Goal: Information Seeking & Learning: Learn about a topic

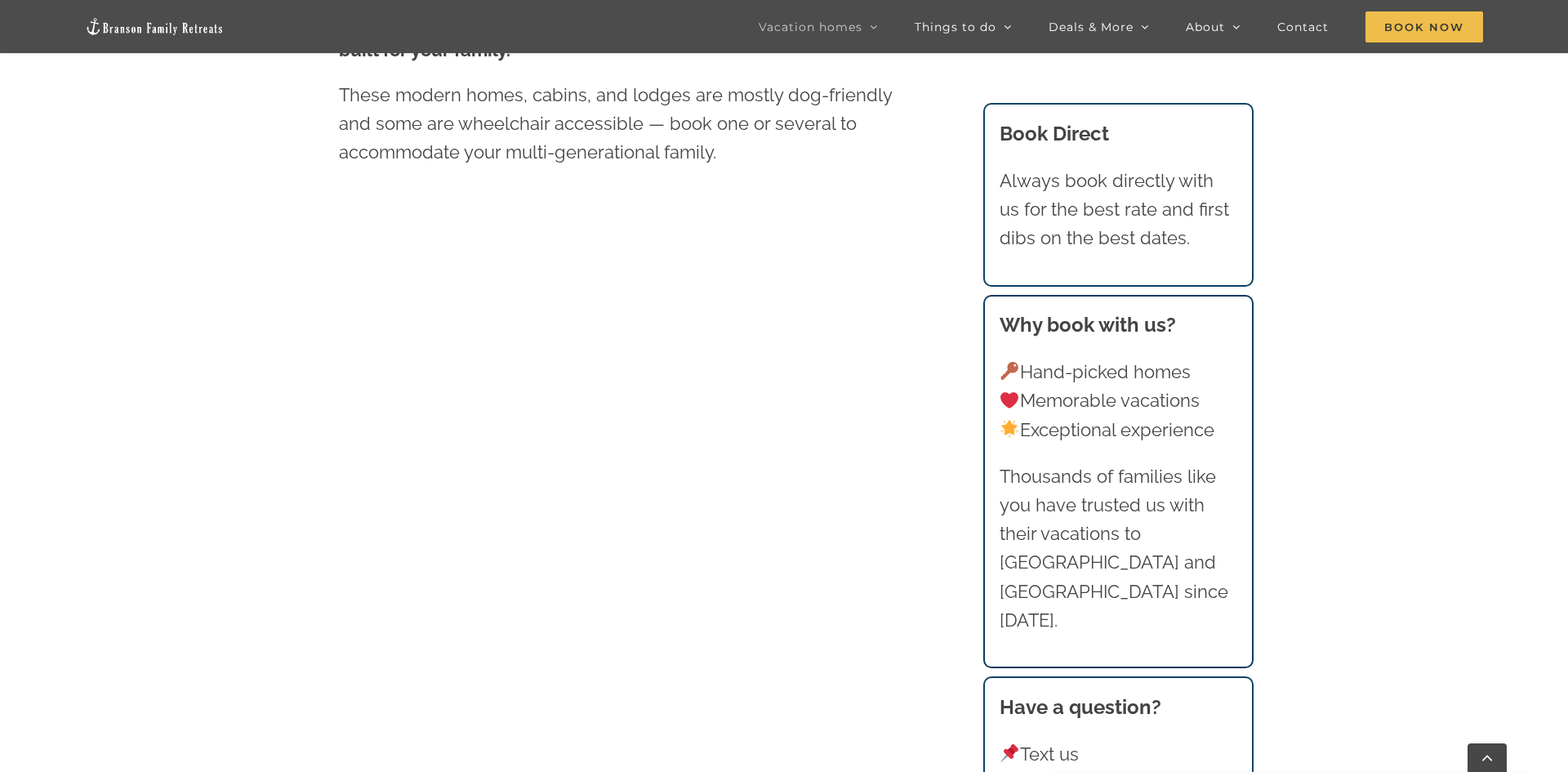
scroll to position [986, 0]
drag, startPoint x: 1566, startPoint y: 81, endPoint x: 1567, endPoint y: 239, distance: 158.0
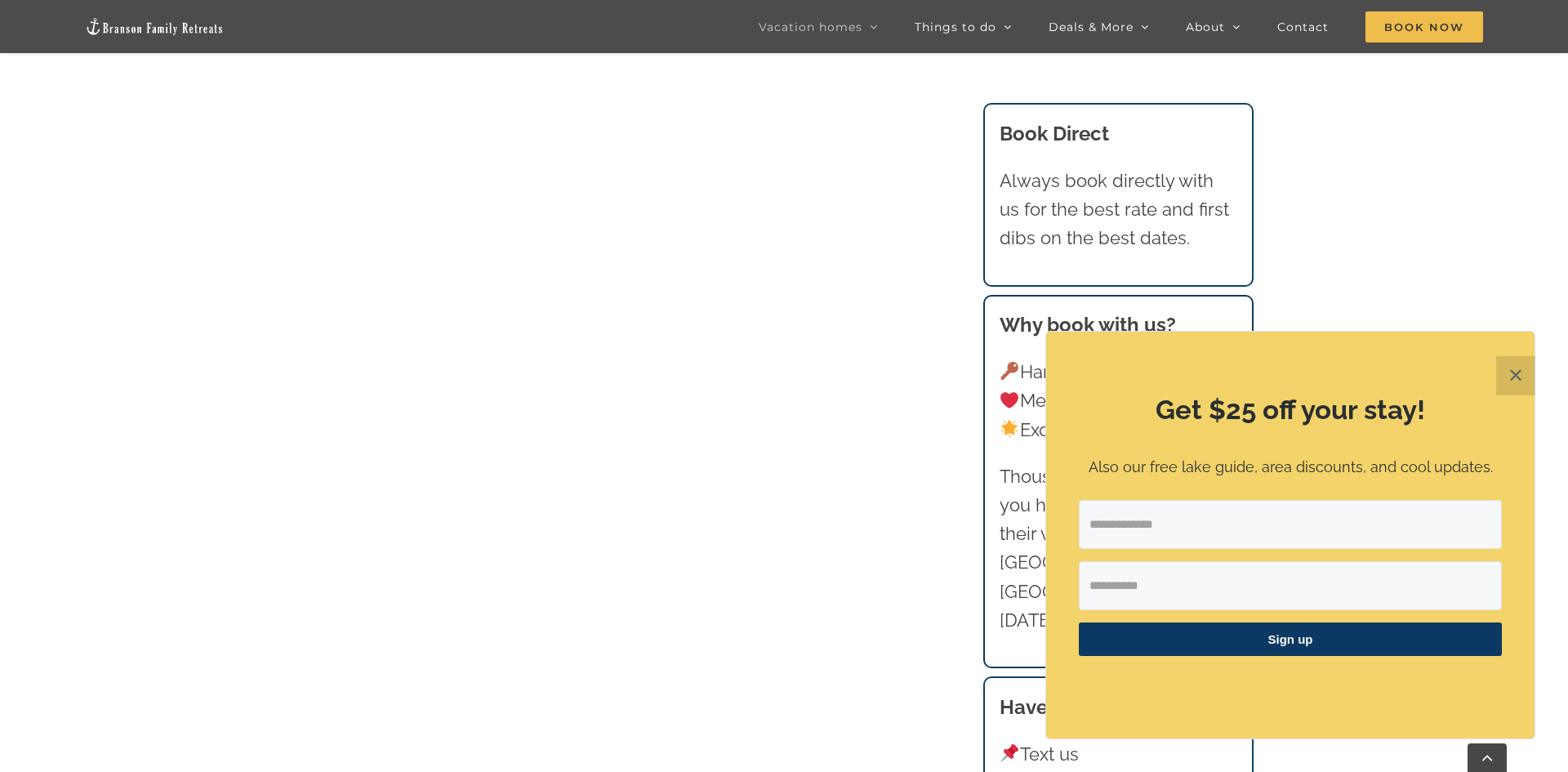
scroll to position [2406, 0]
click at [1523, 394] on button "✕" at bounding box center [1516, 376] width 39 height 39
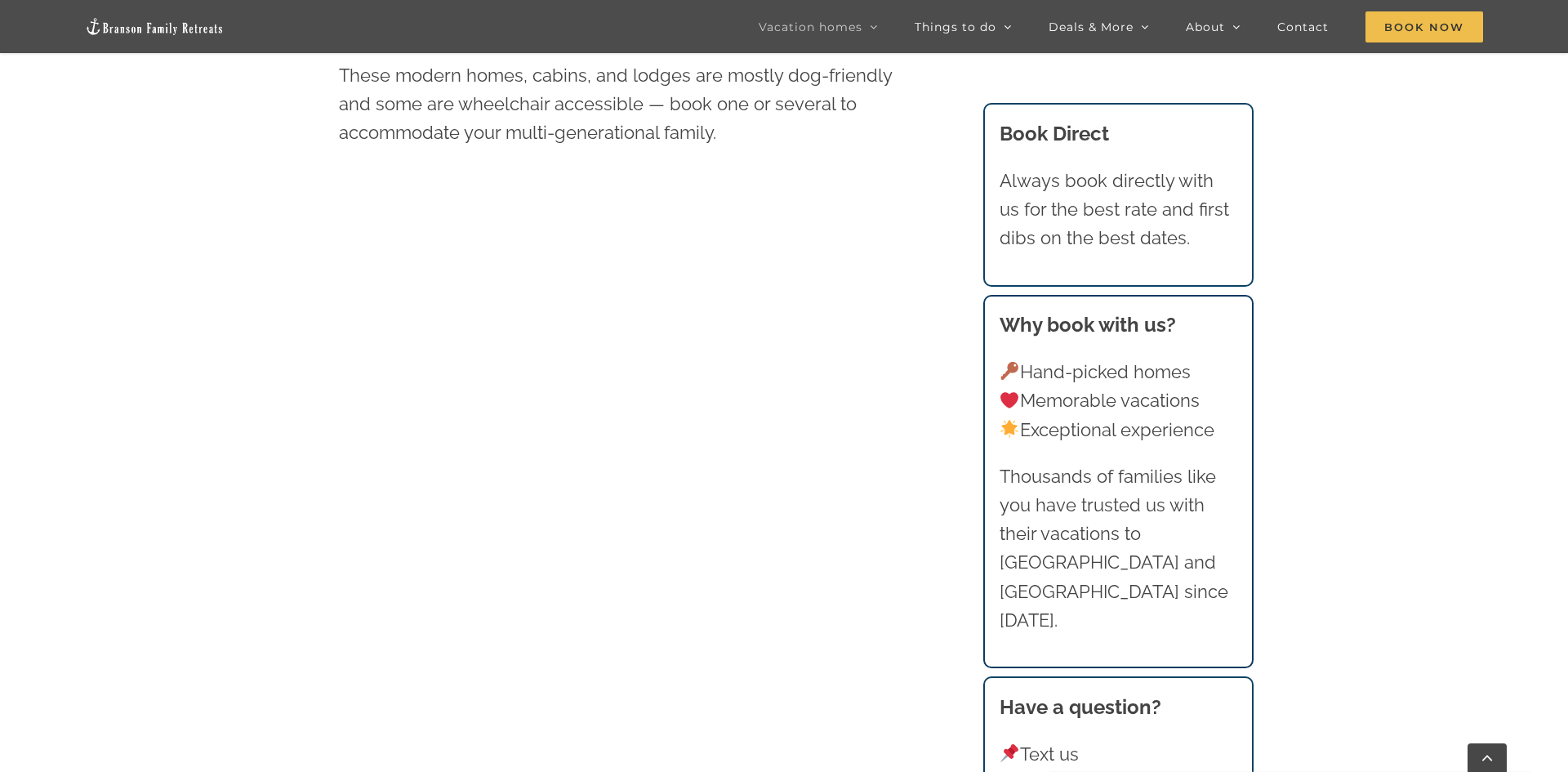
scroll to position [997, 0]
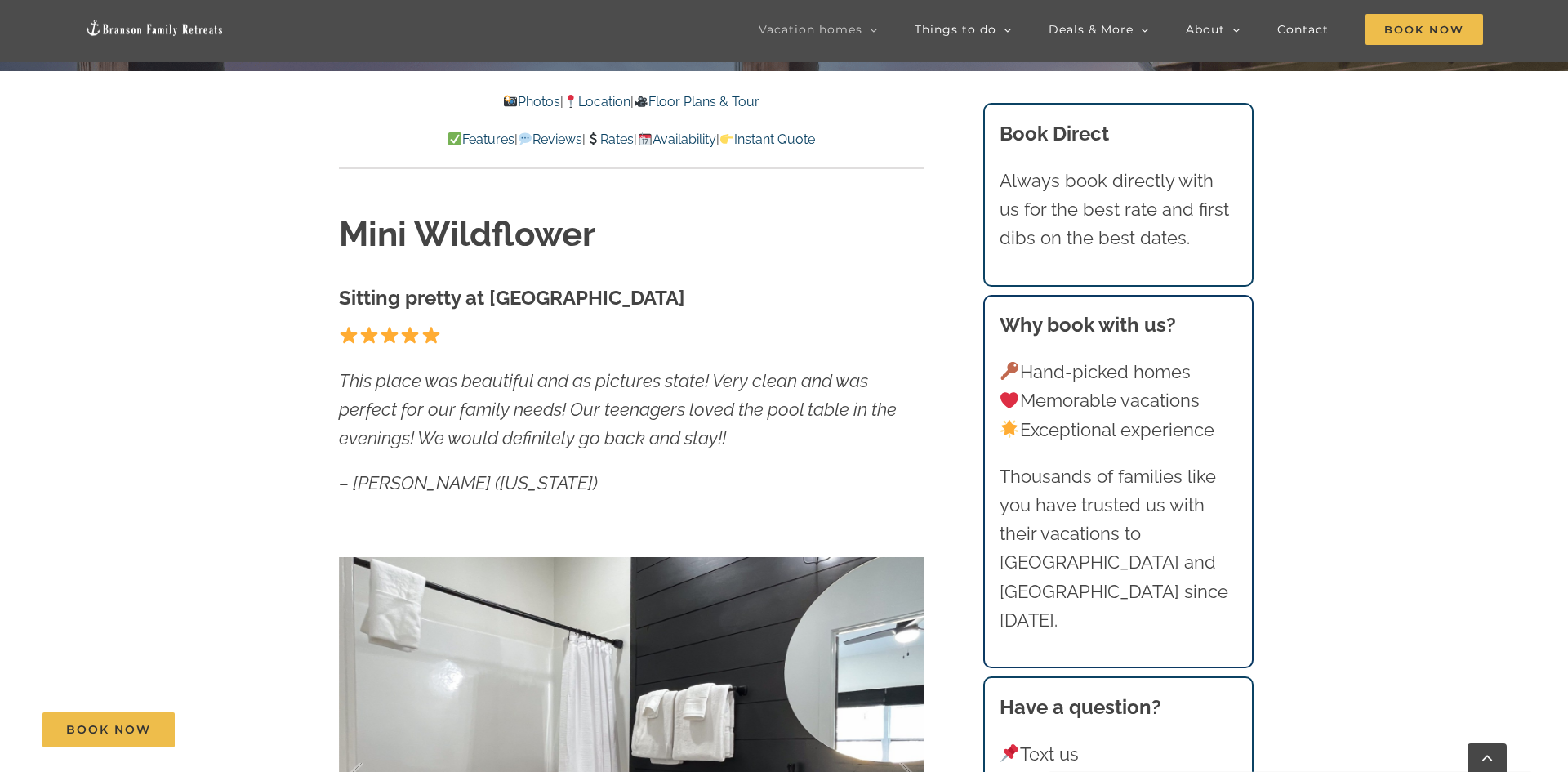
scroll to position [759, 0]
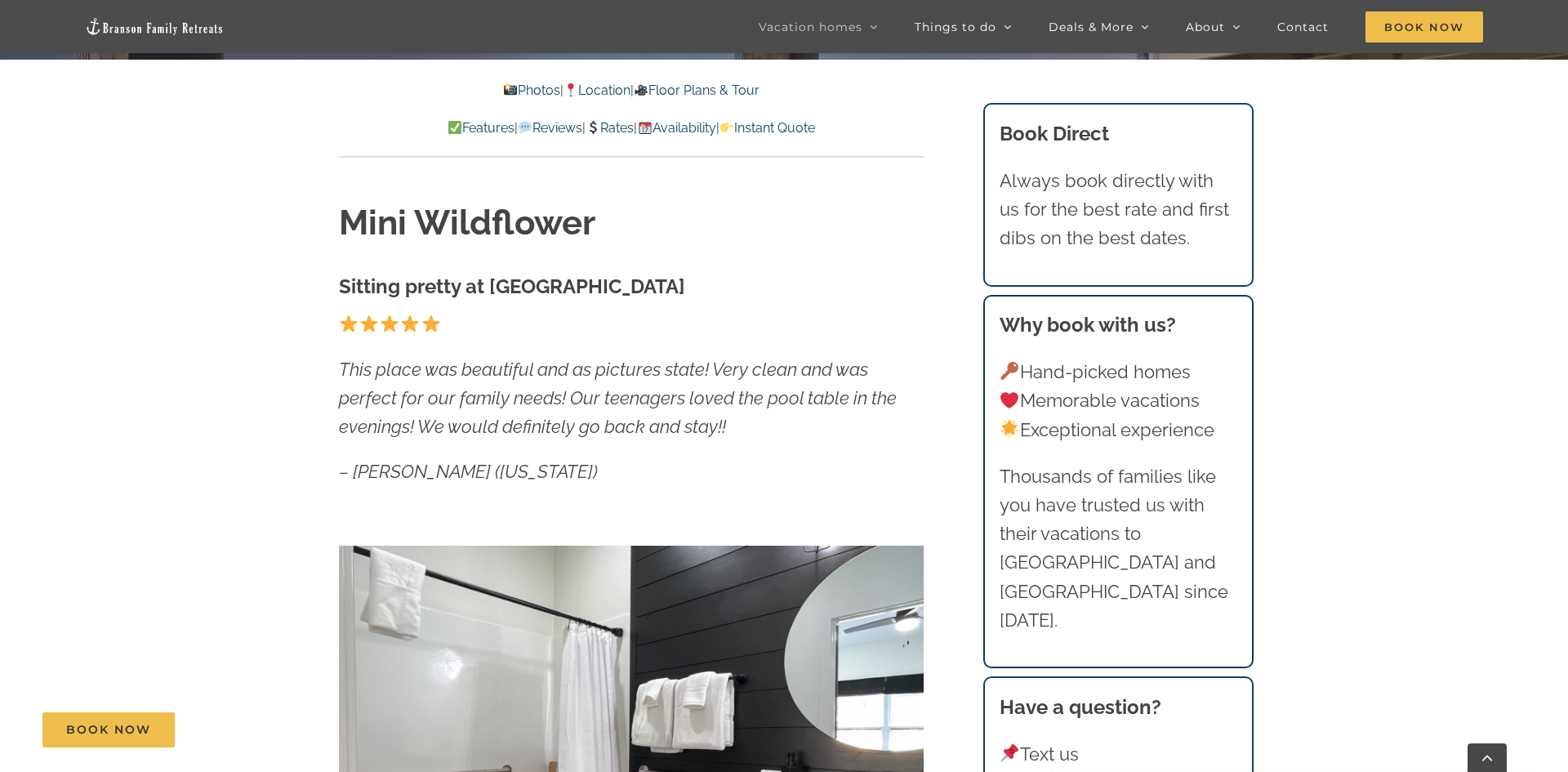
drag, startPoint x: 1567, startPoint y: 27, endPoint x: 1567, endPoint y: 112, distance: 85.0
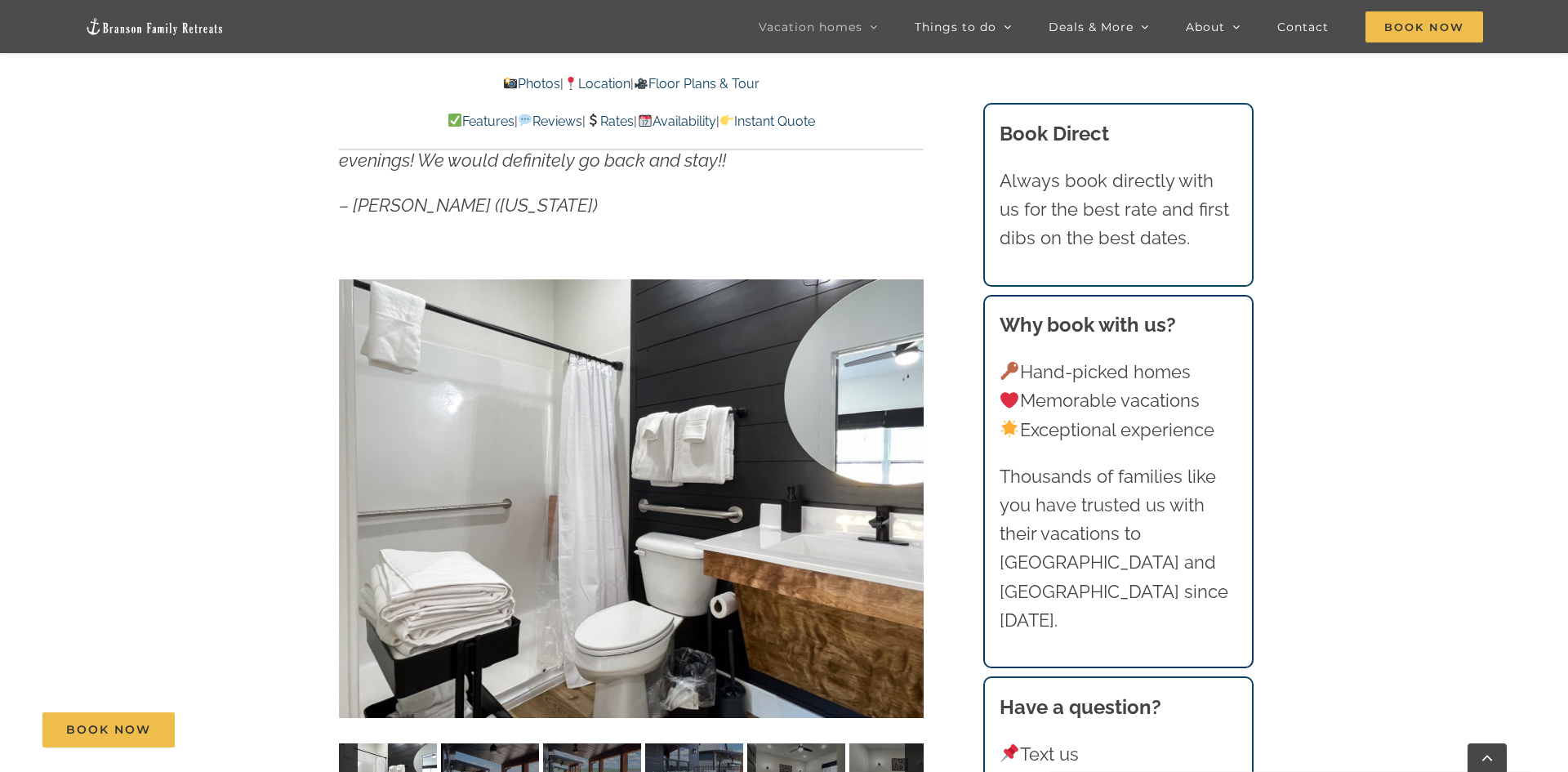
scroll to position [1038, 0]
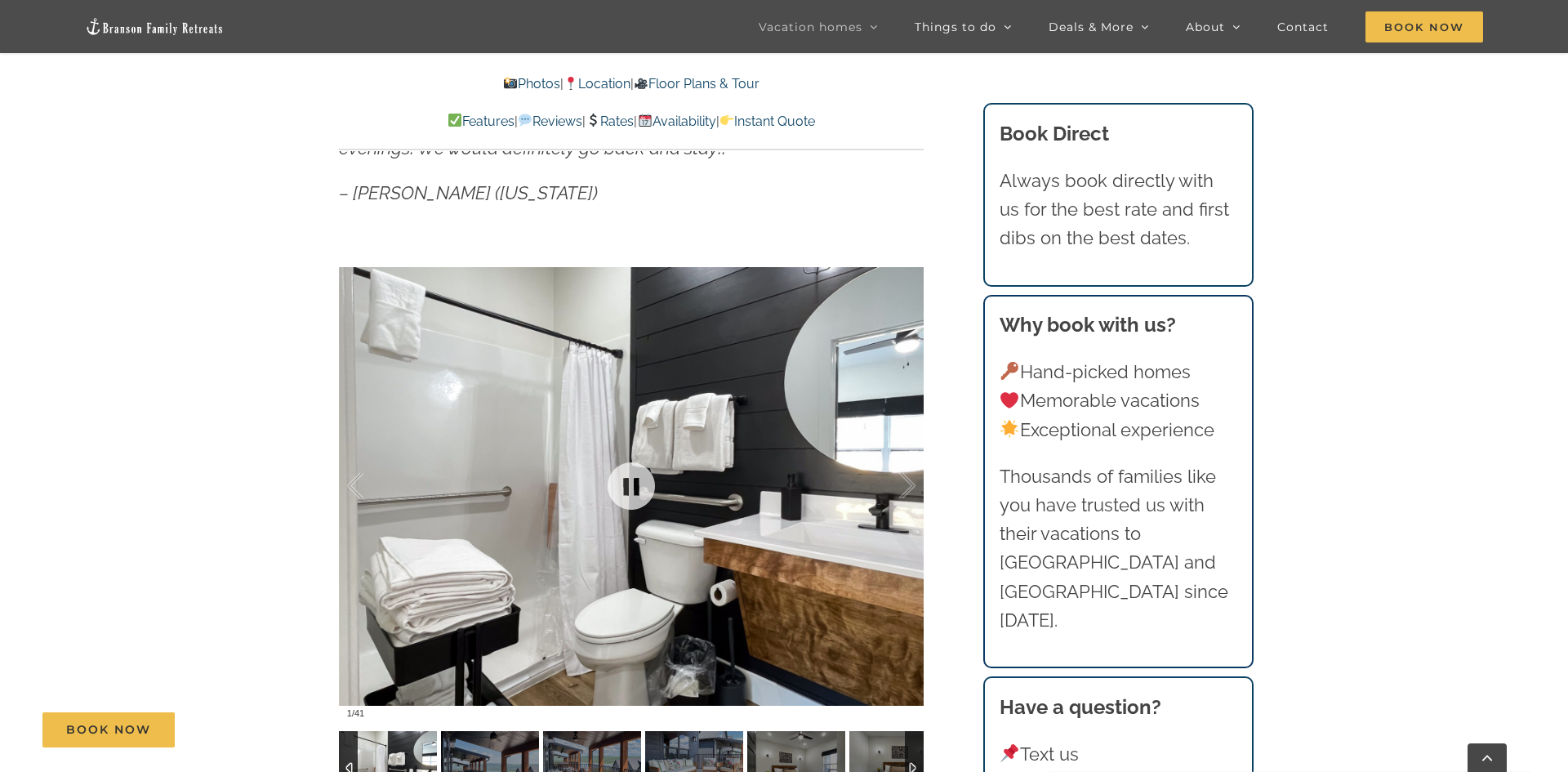
click at [721, 460] on div at bounding box center [631, 486] width 585 height 480
click at [389, 751] on img at bounding box center [388, 768] width 98 height 74
click at [473, 749] on img at bounding box center [490, 768] width 98 height 74
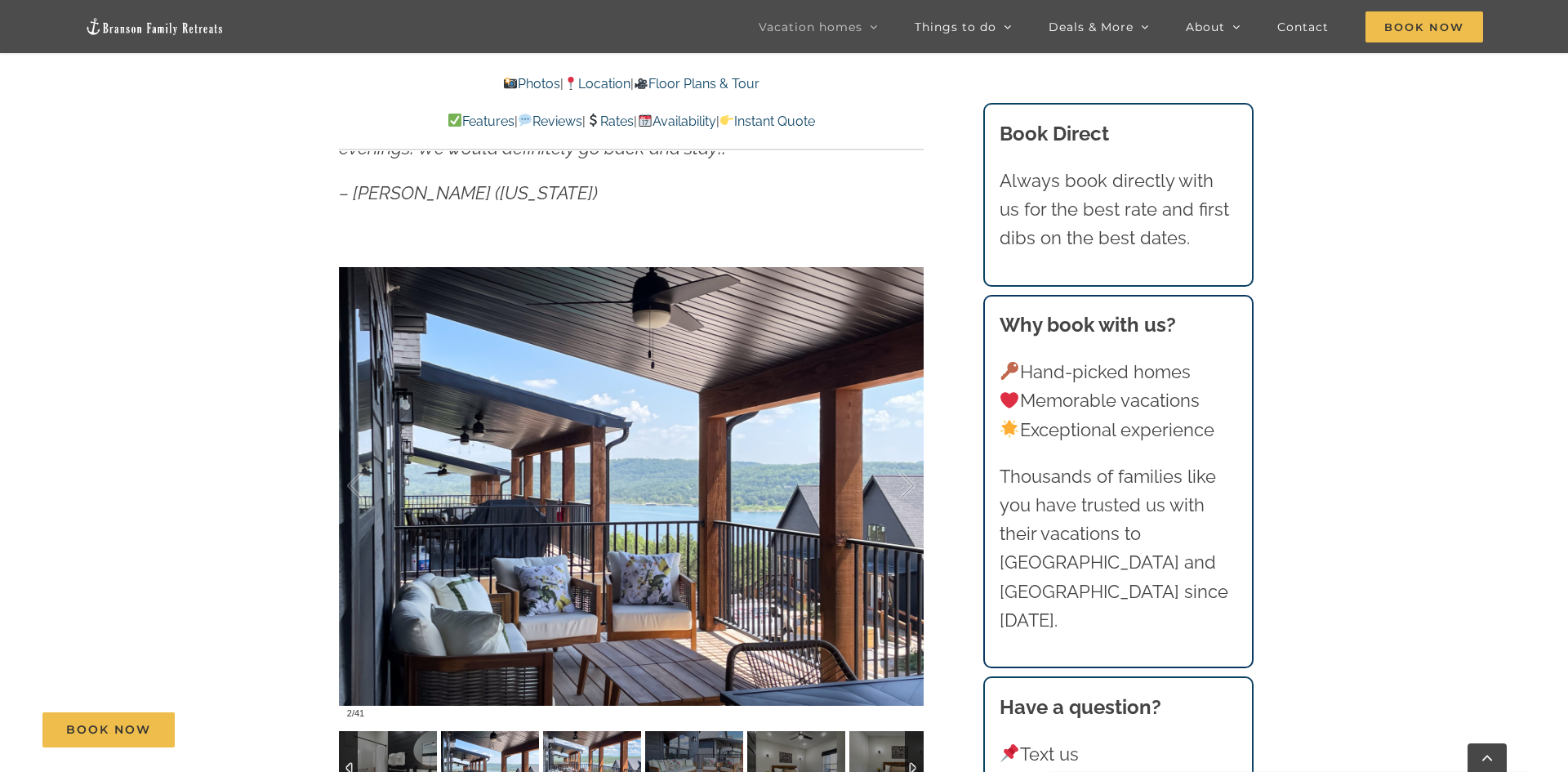
click at [576, 754] on img at bounding box center [592, 768] width 98 height 74
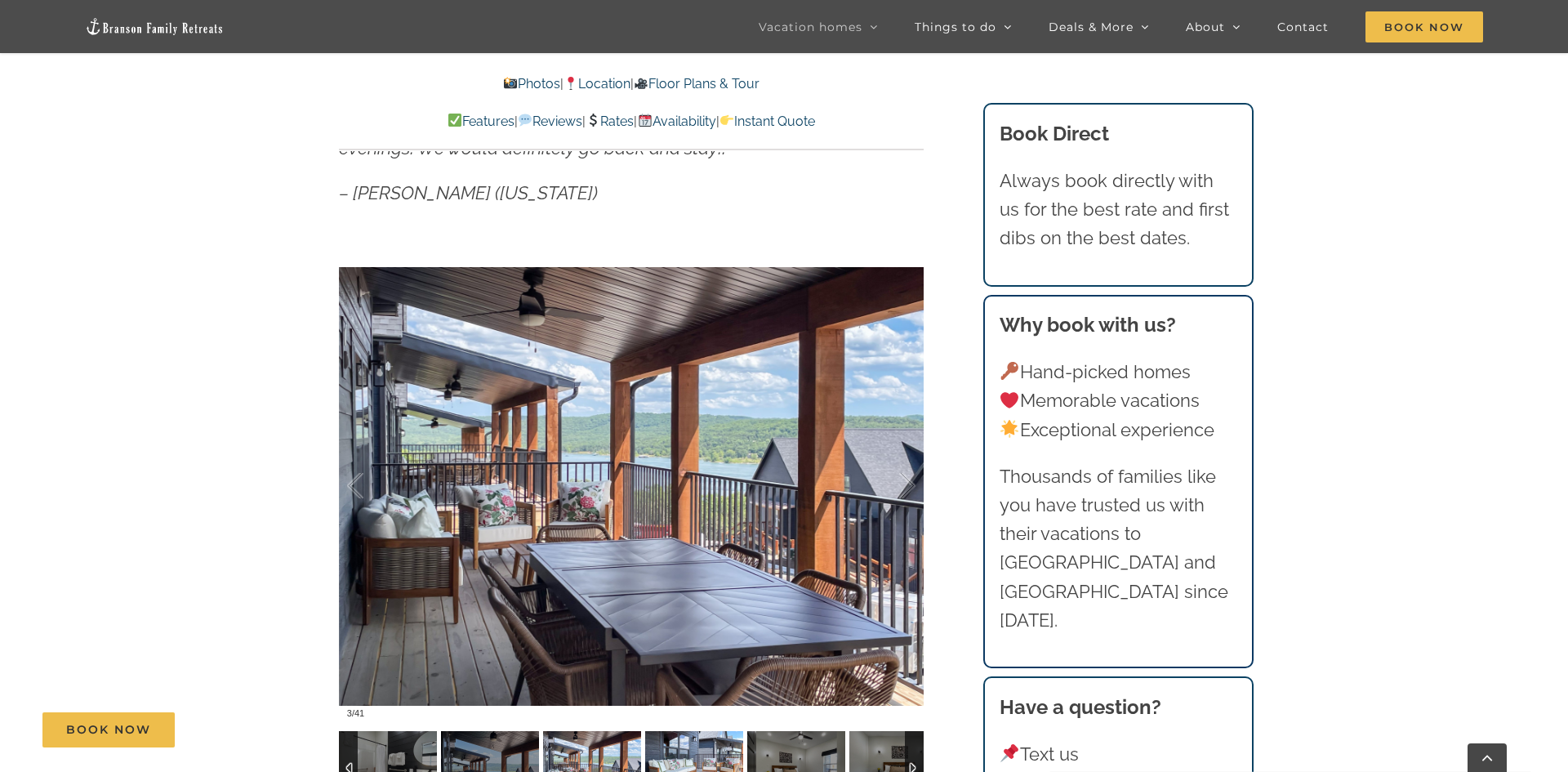
click at [667, 756] on img at bounding box center [694, 768] width 98 height 74
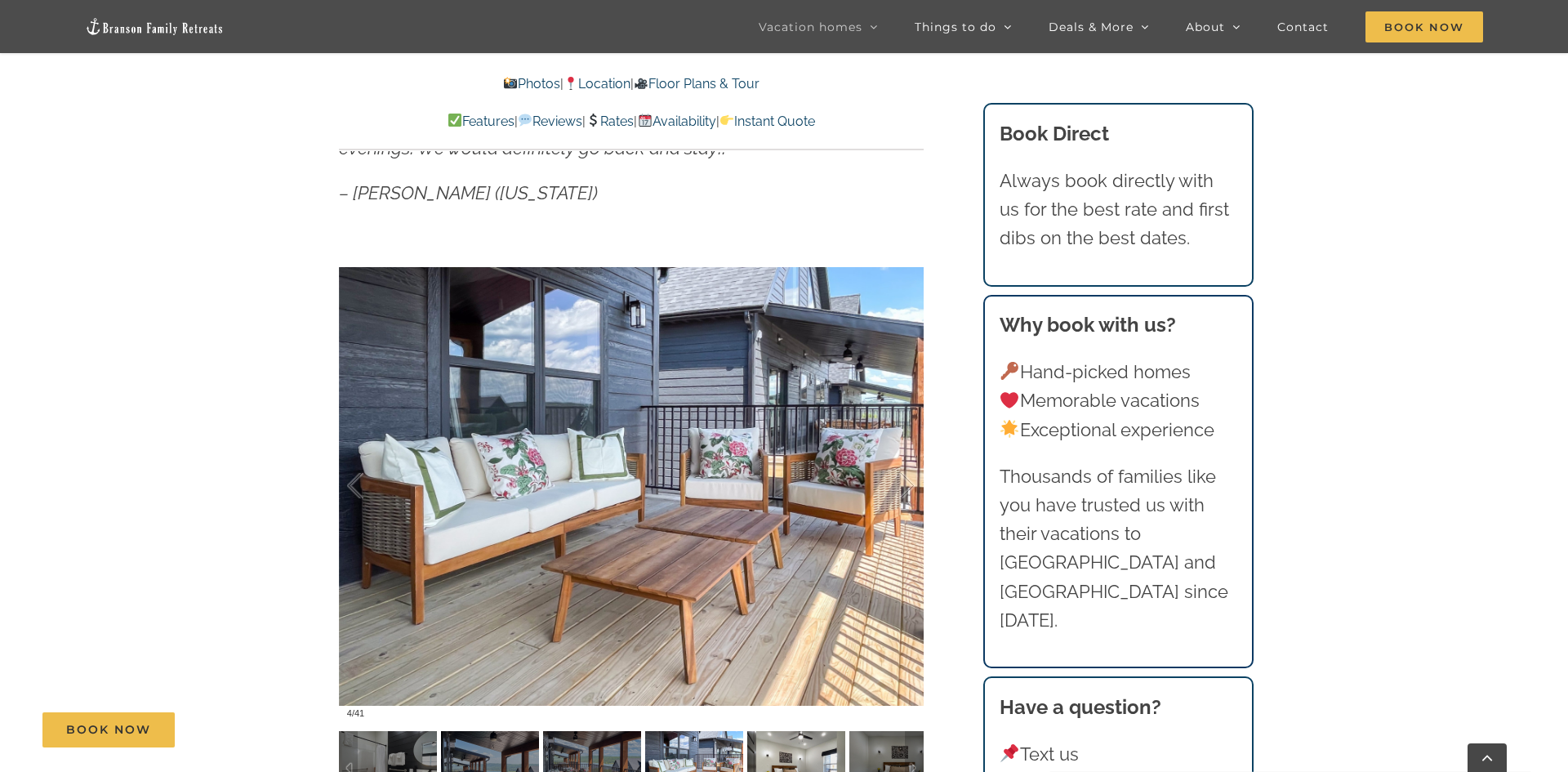
click at [769, 749] on img at bounding box center [796, 768] width 98 height 74
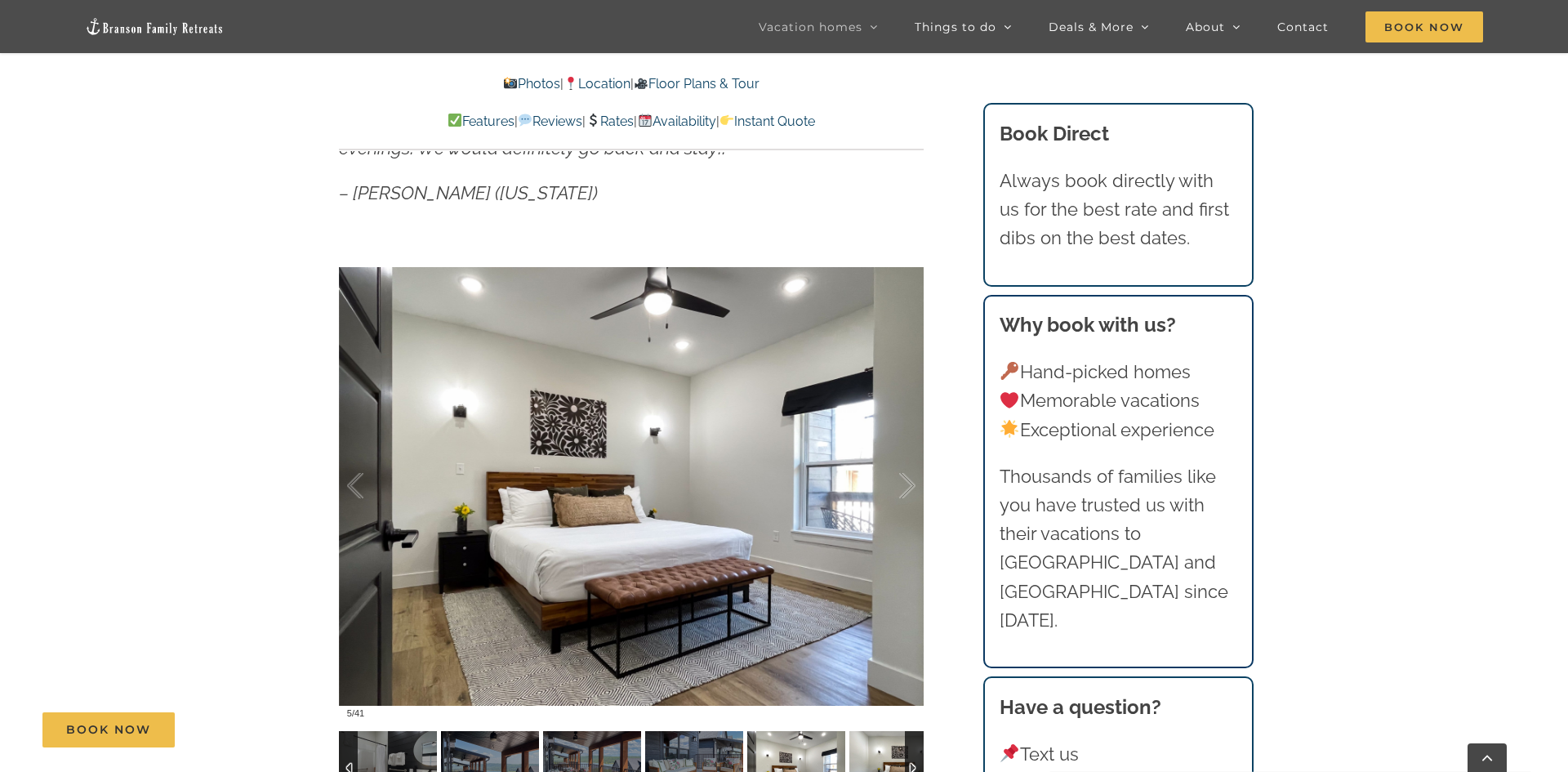
click at [861, 751] on img at bounding box center [898, 768] width 98 height 74
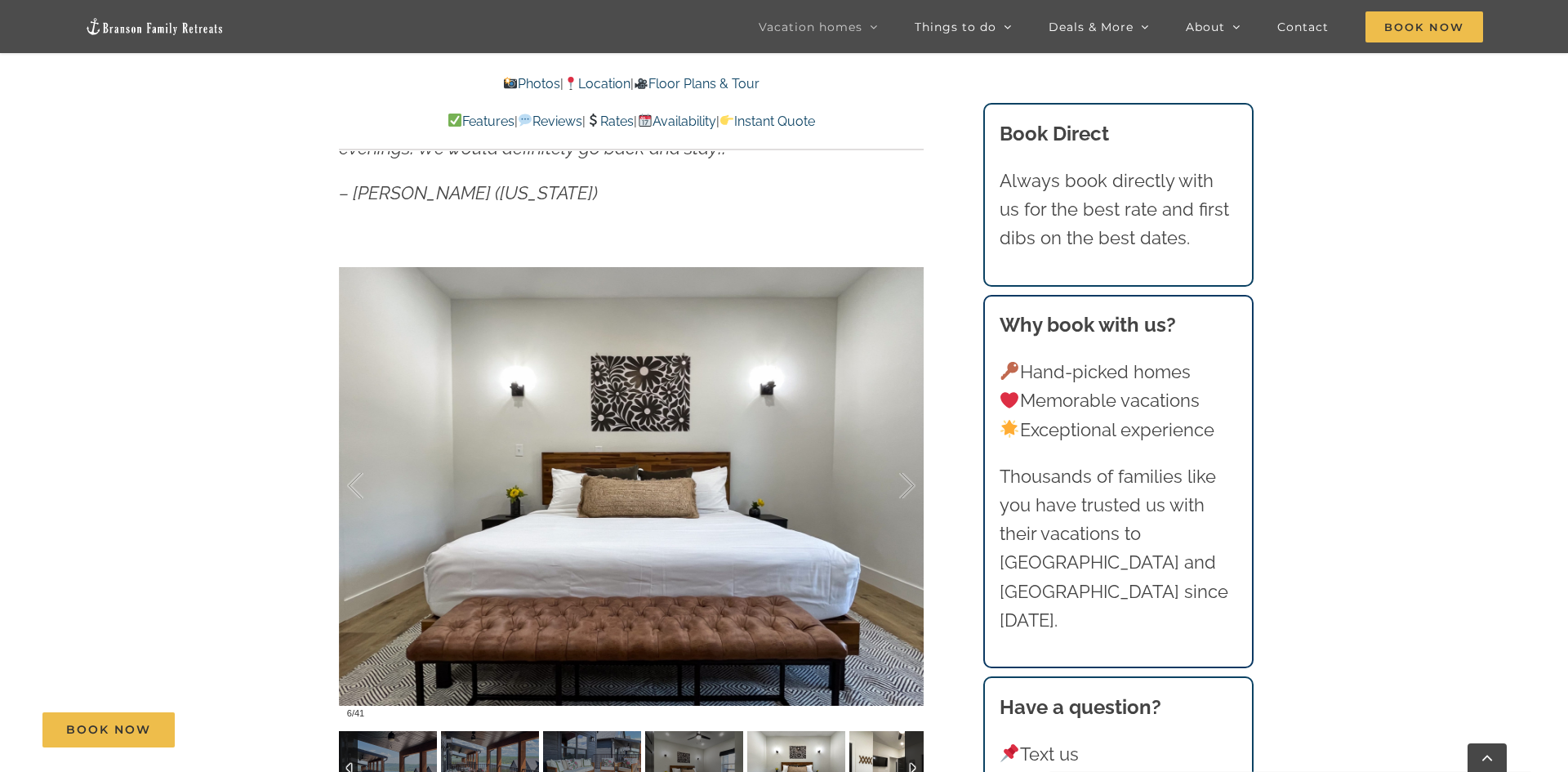
click at [891, 756] on img at bounding box center [898, 768] width 98 height 74
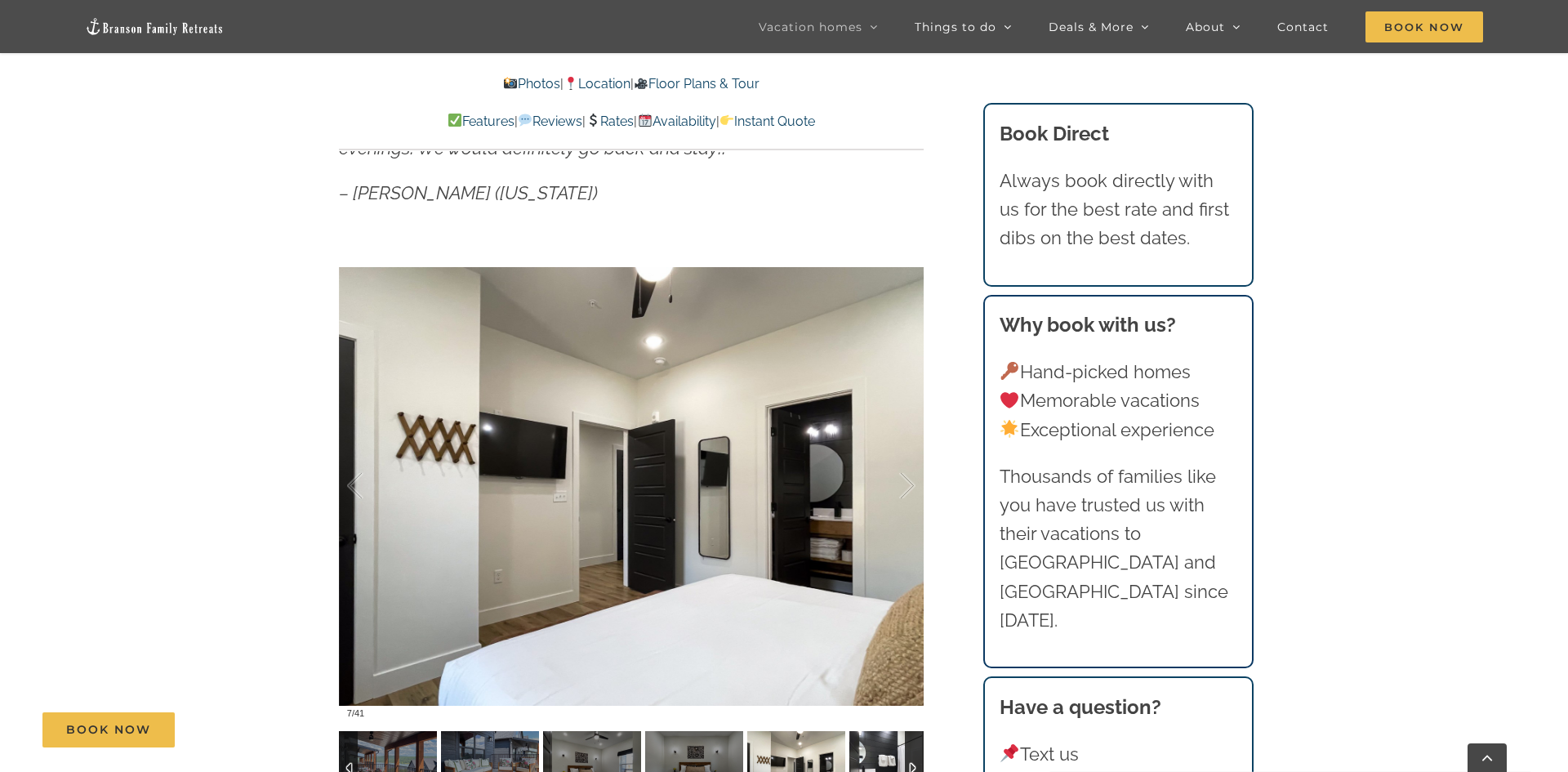
click at [891, 756] on img at bounding box center [898, 768] width 98 height 74
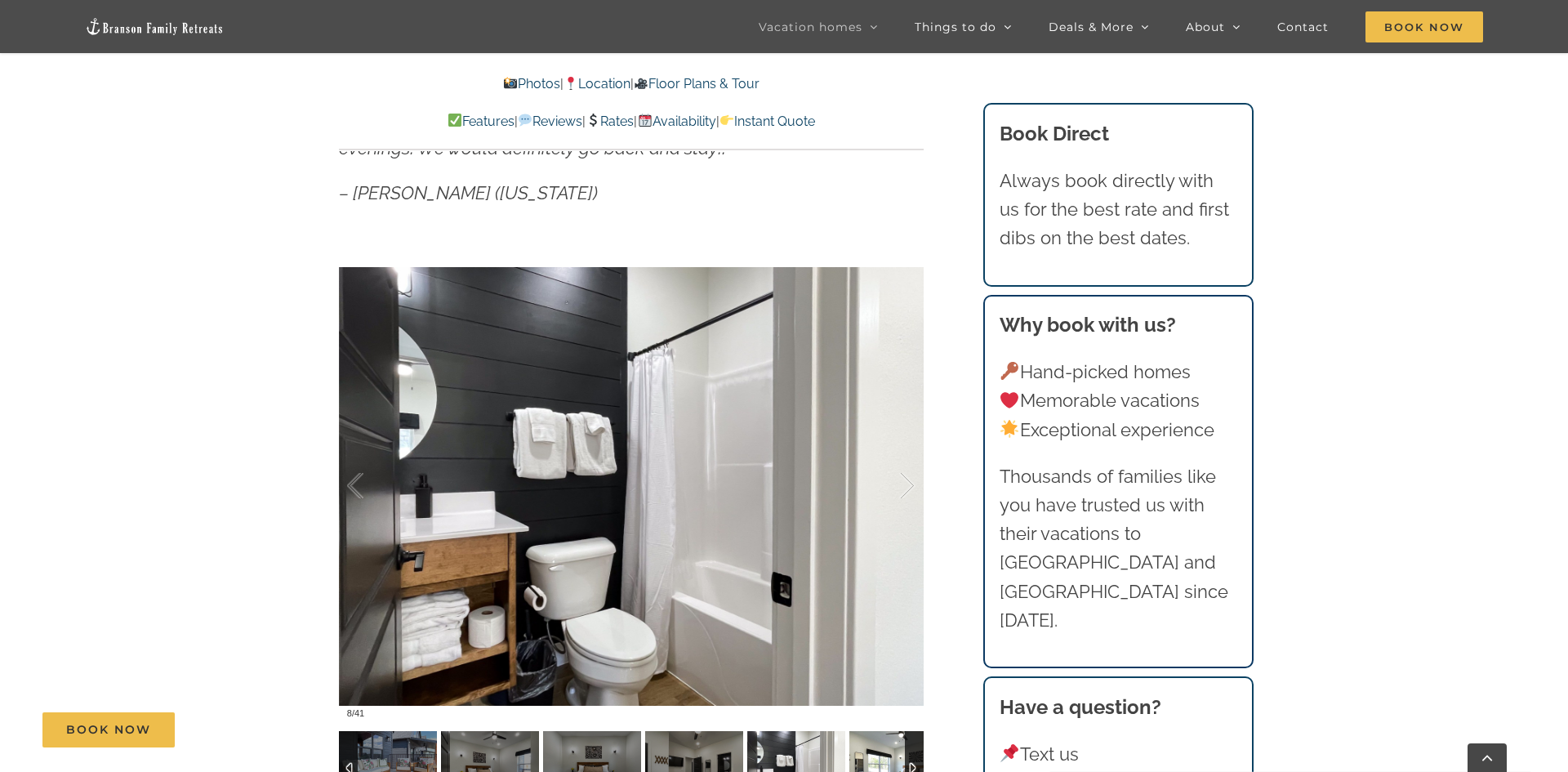
click at [891, 756] on img at bounding box center [898, 768] width 98 height 74
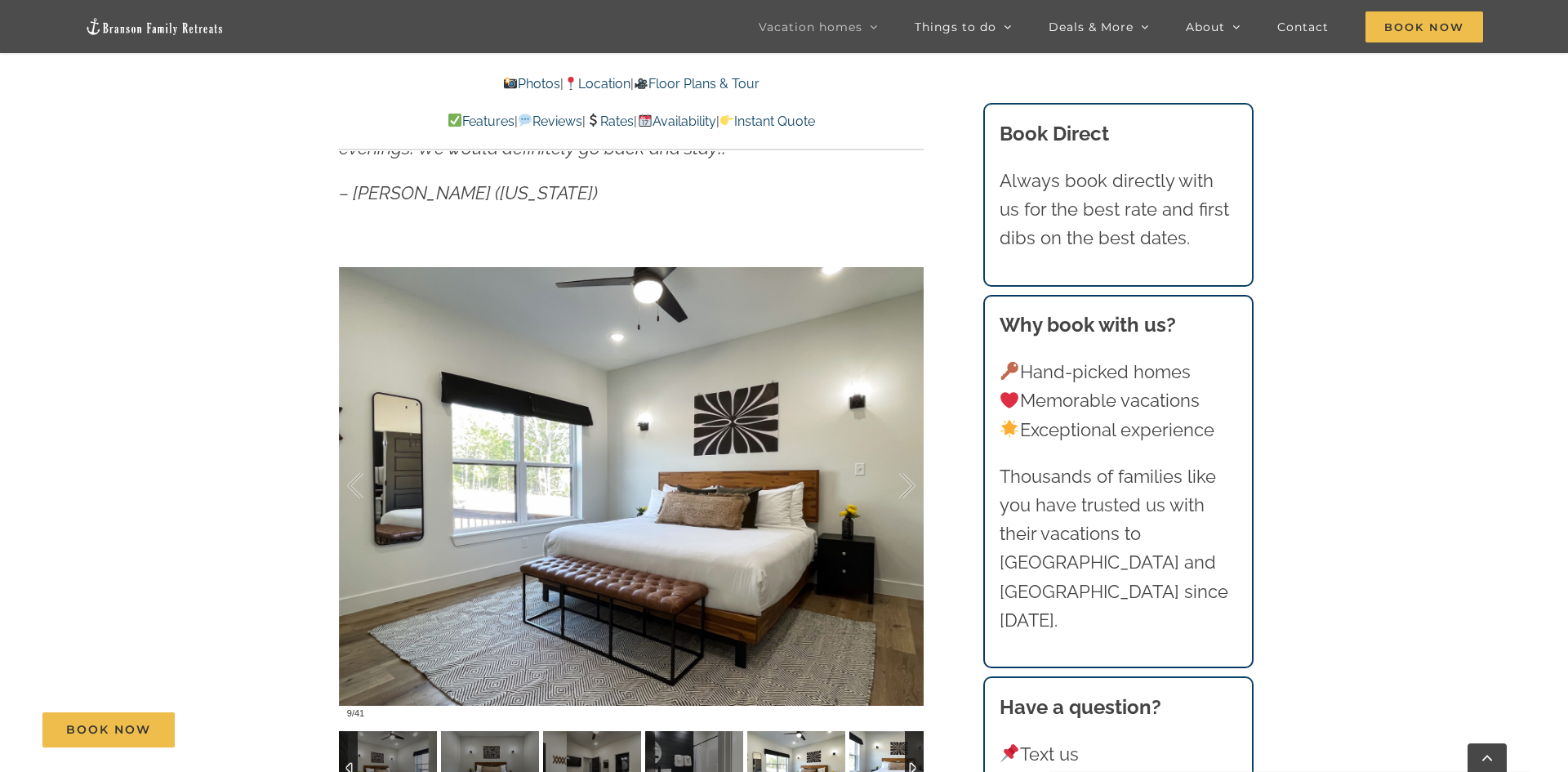
click at [891, 756] on img at bounding box center [898, 768] width 98 height 74
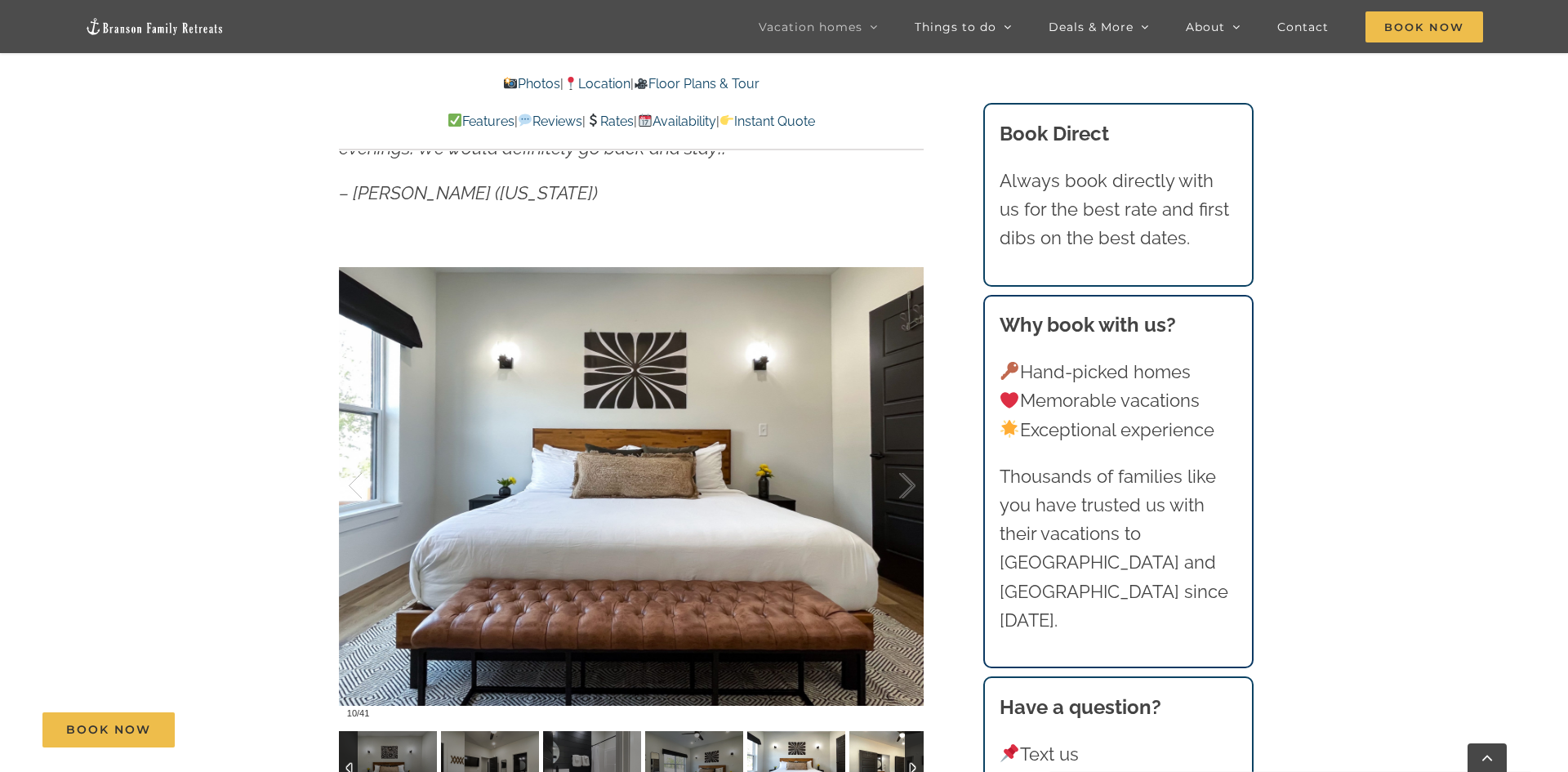
click at [891, 756] on img at bounding box center [898, 768] width 98 height 74
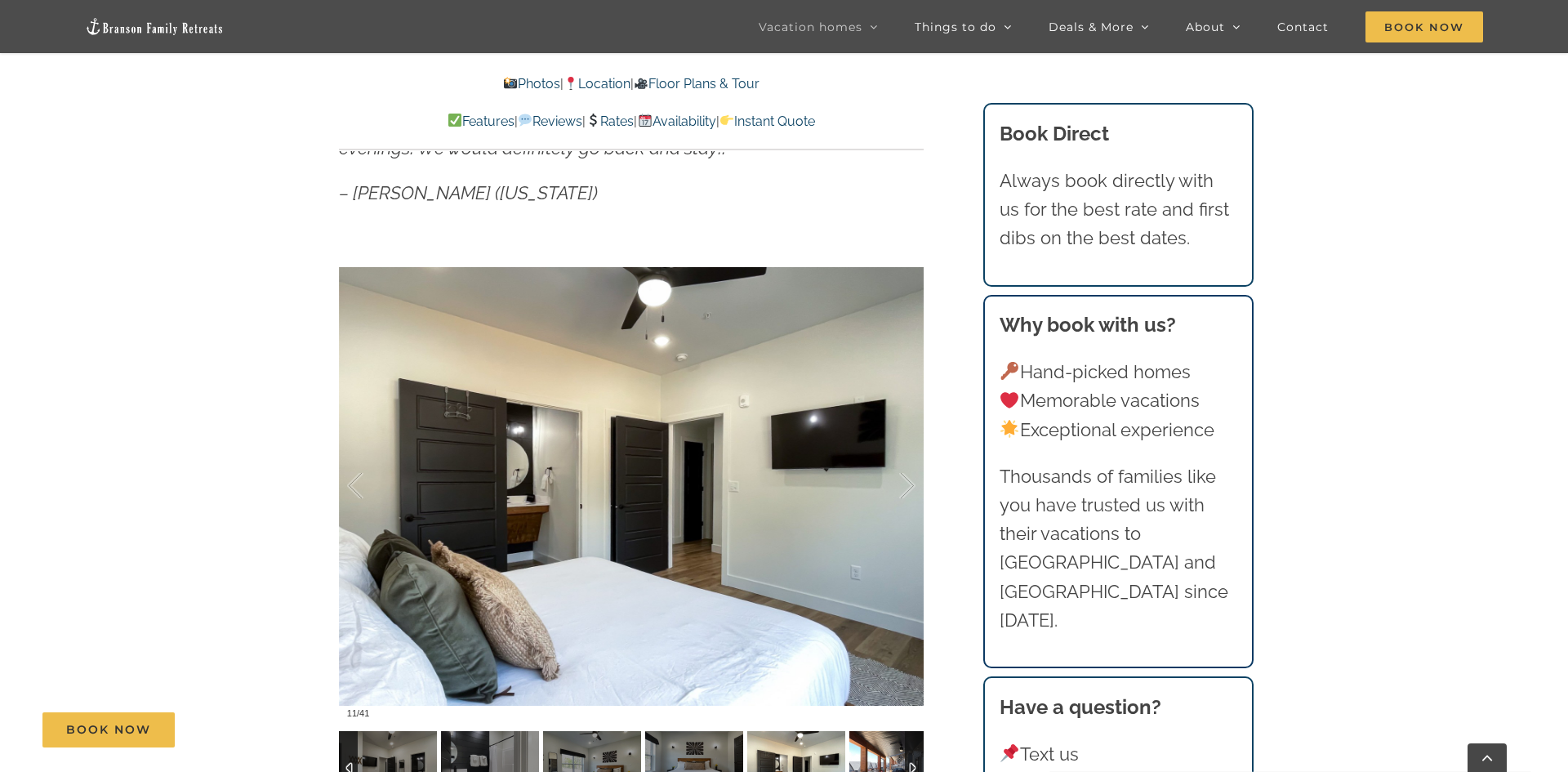
click at [891, 756] on img at bounding box center [898, 768] width 98 height 74
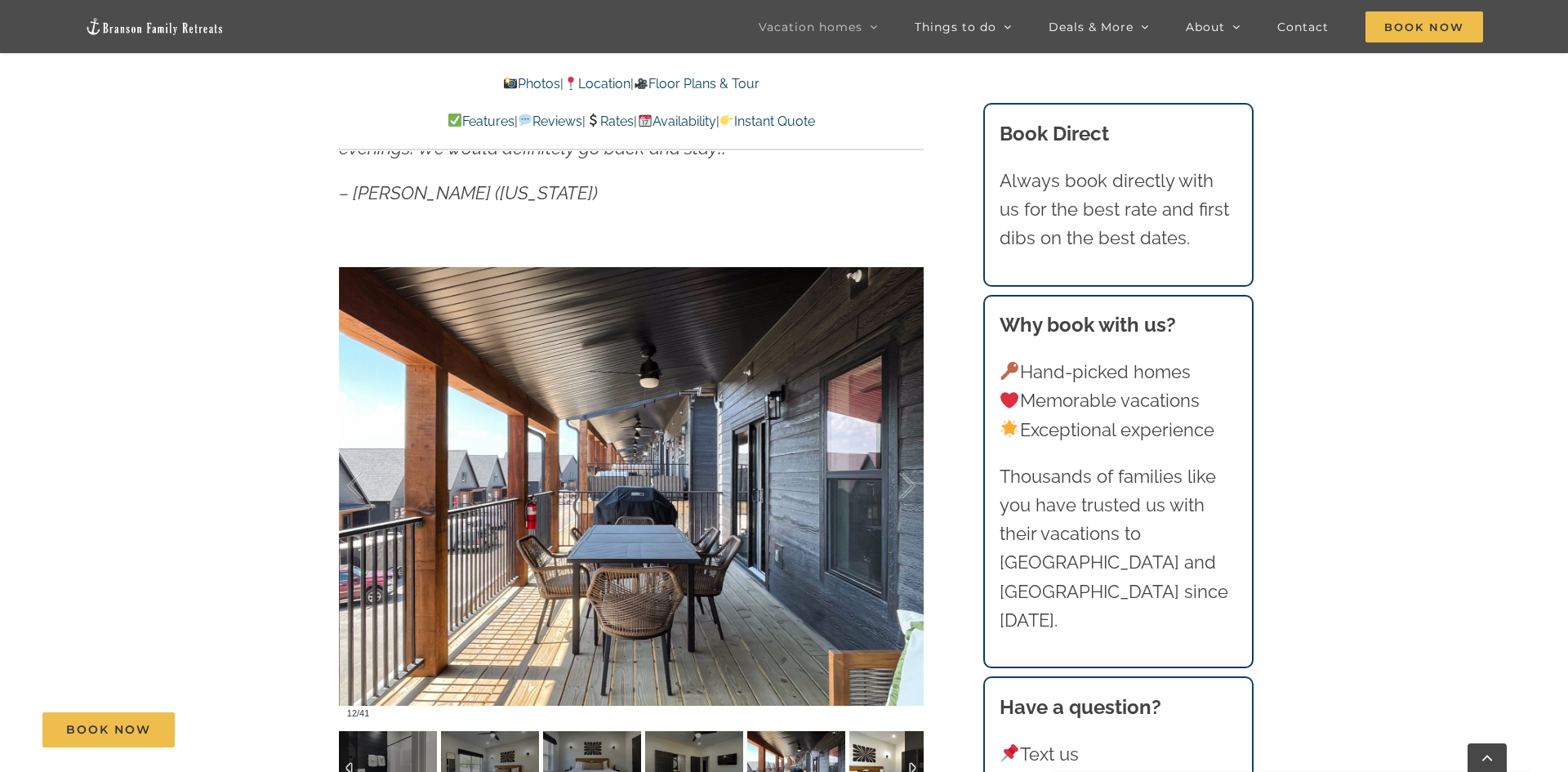
click at [891, 756] on img at bounding box center [898, 768] width 98 height 74
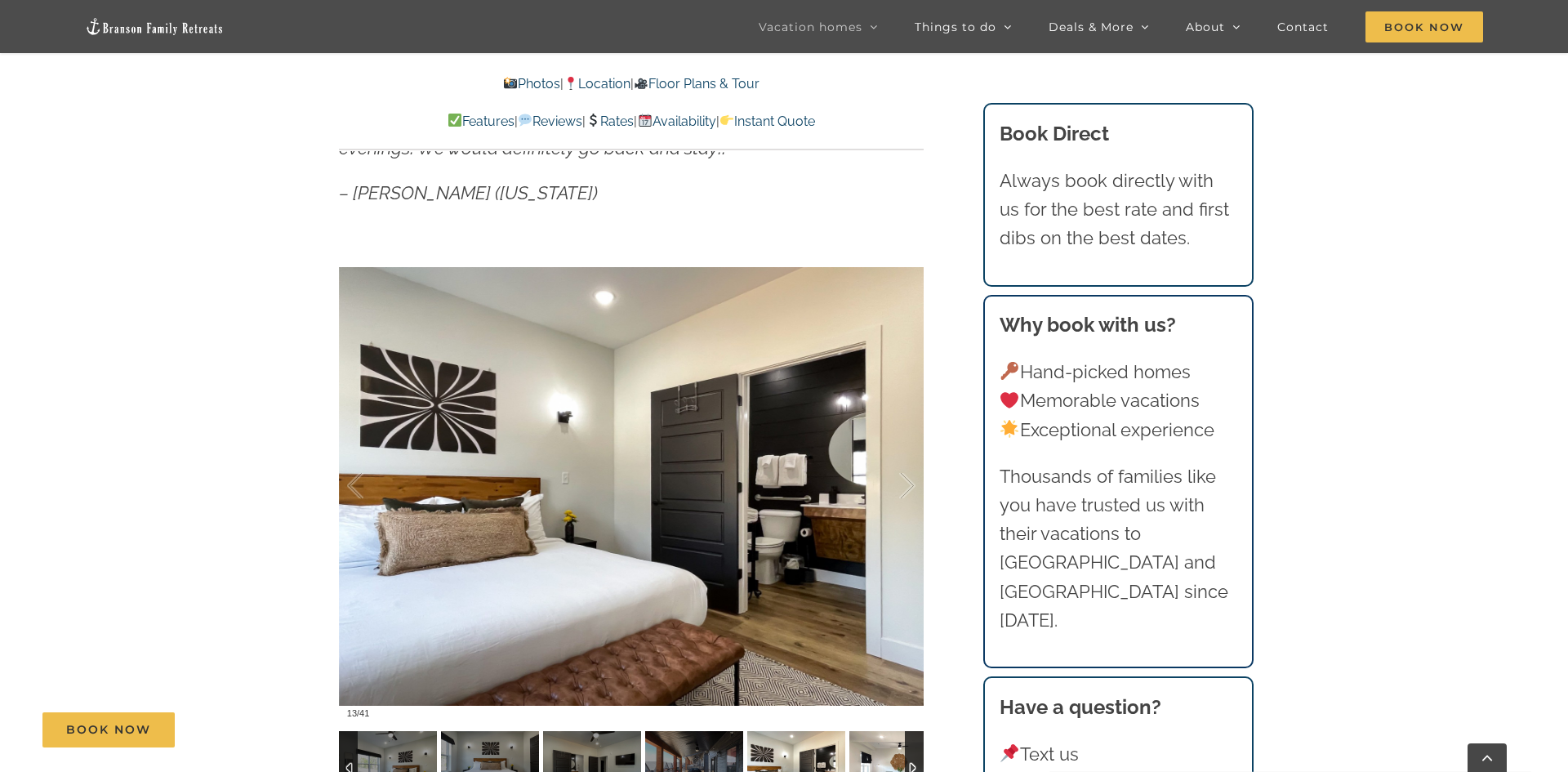
click at [891, 756] on img at bounding box center [898, 768] width 98 height 74
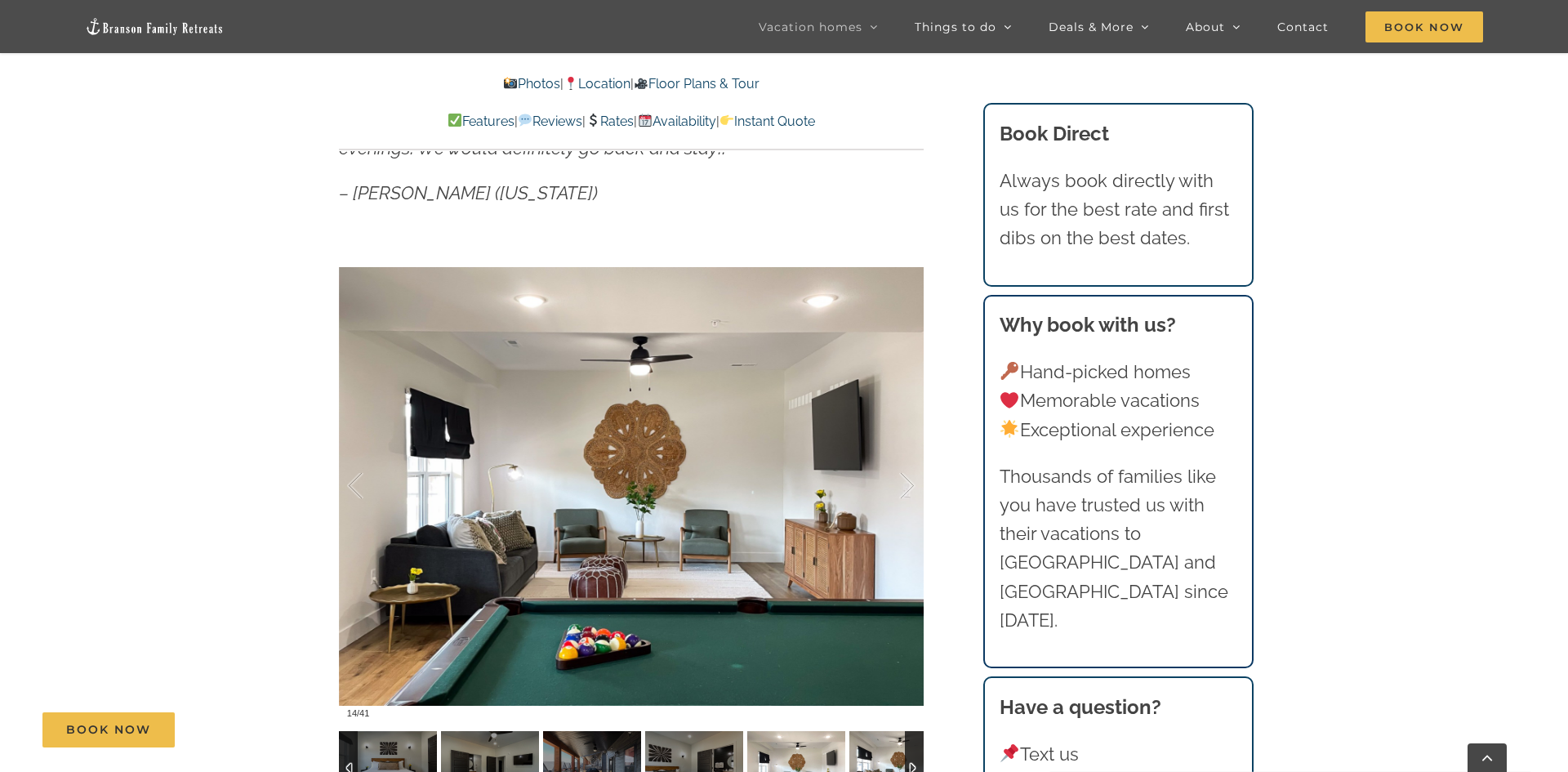
click at [891, 756] on img at bounding box center [898, 768] width 98 height 74
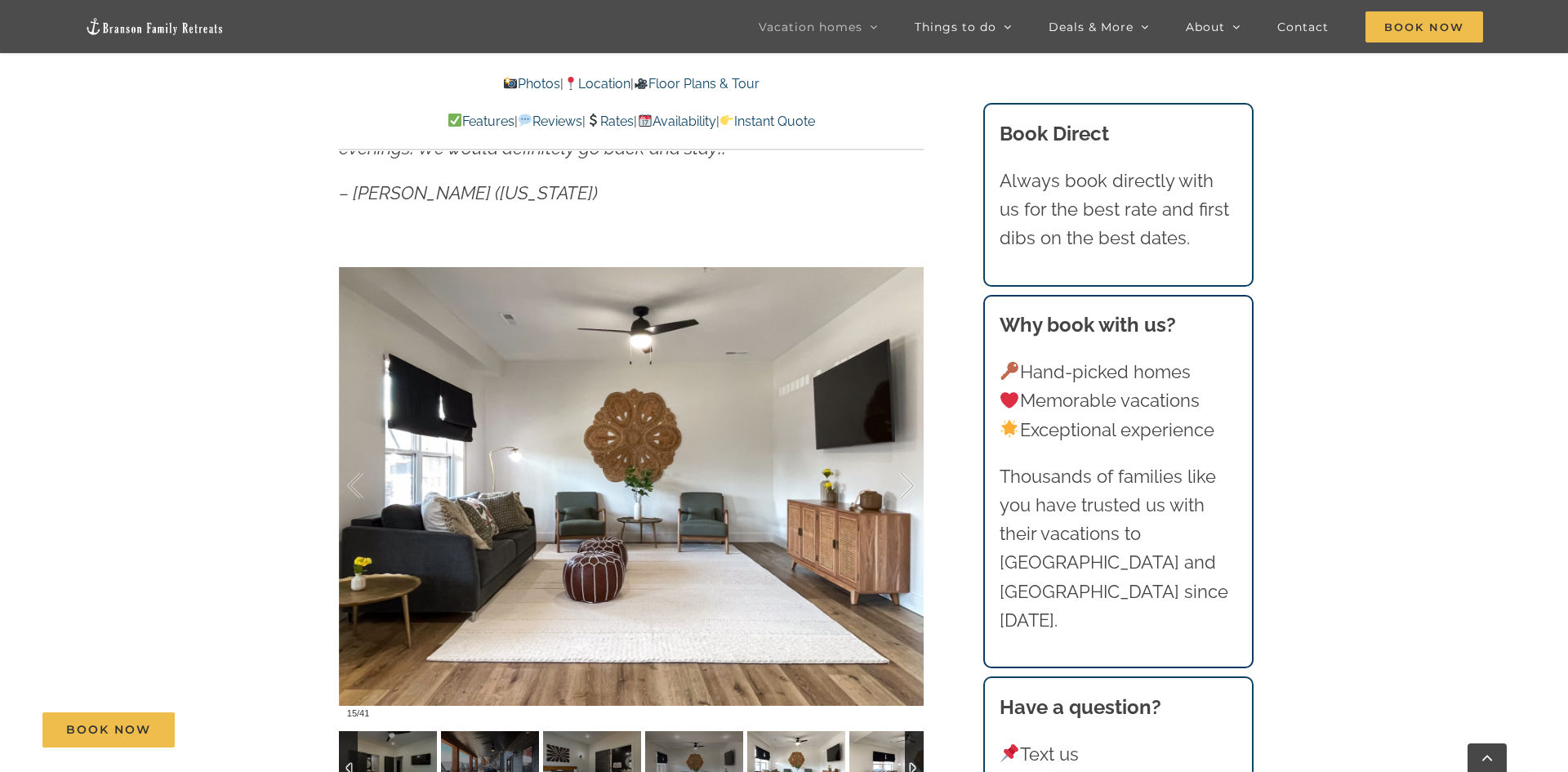
click at [891, 756] on img at bounding box center [898, 768] width 98 height 74
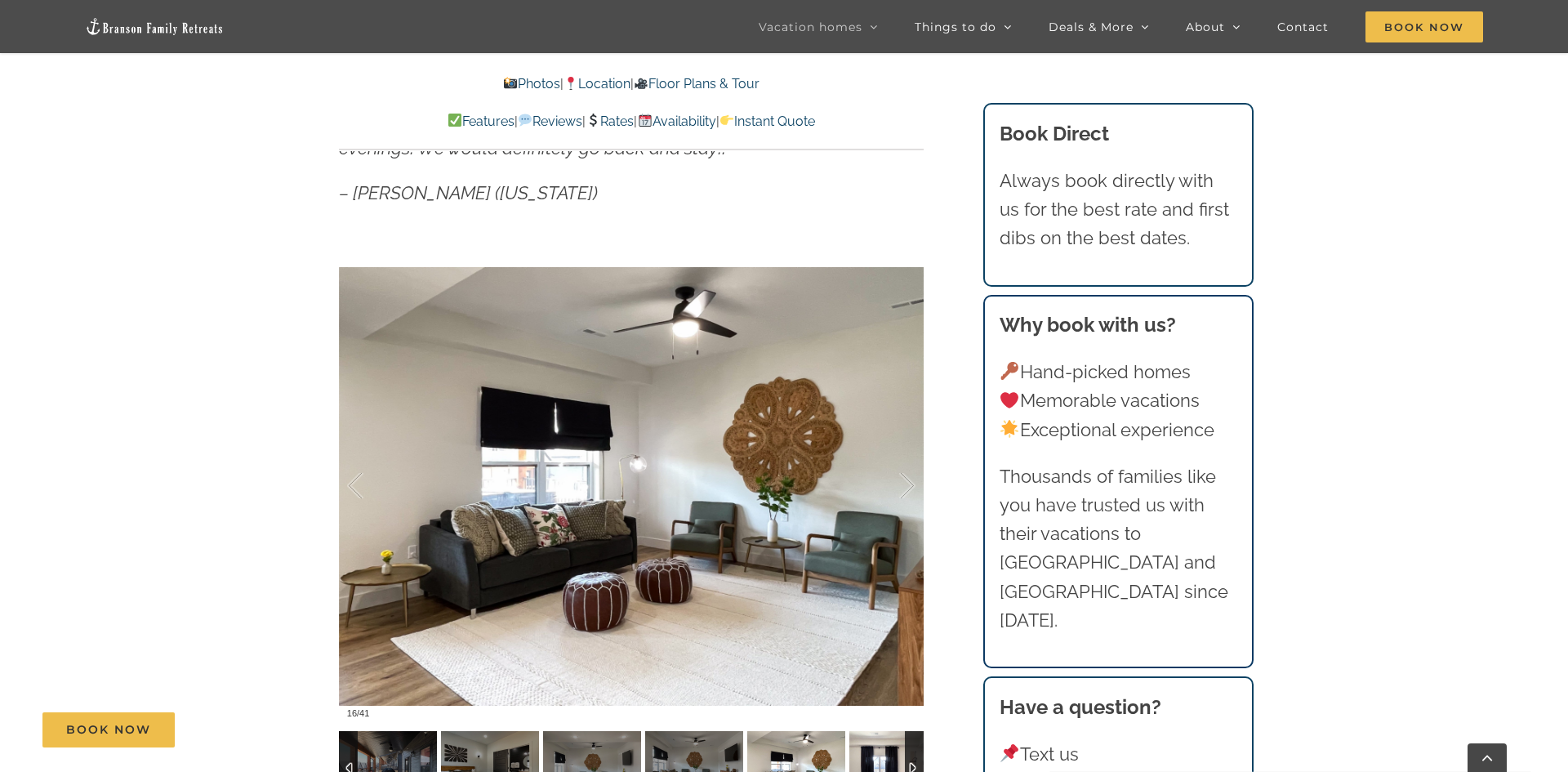
click at [891, 756] on img at bounding box center [898, 768] width 98 height 74
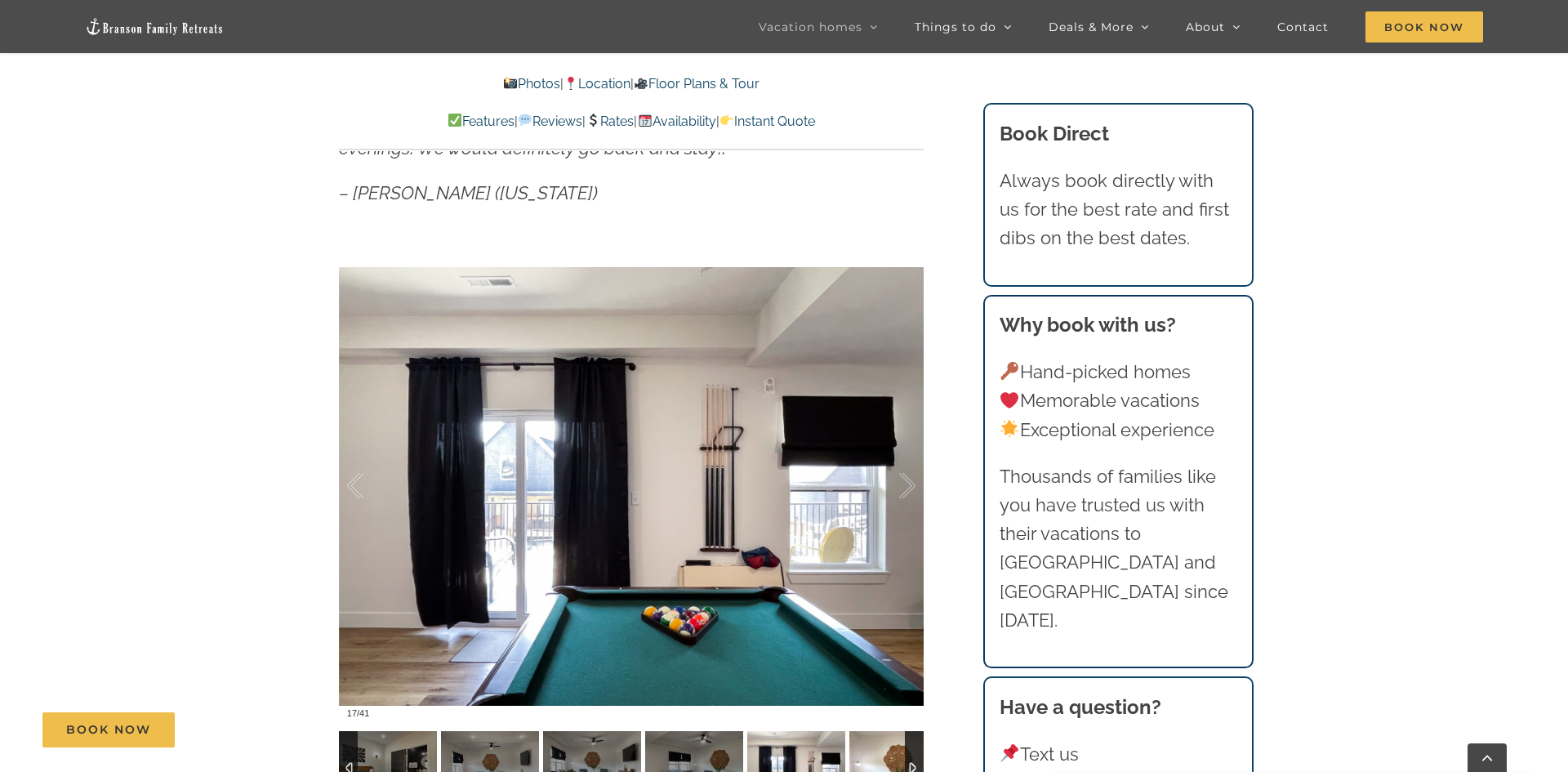
click at [891, 756] on img at bounding box center [898, 768] width 98 height 74
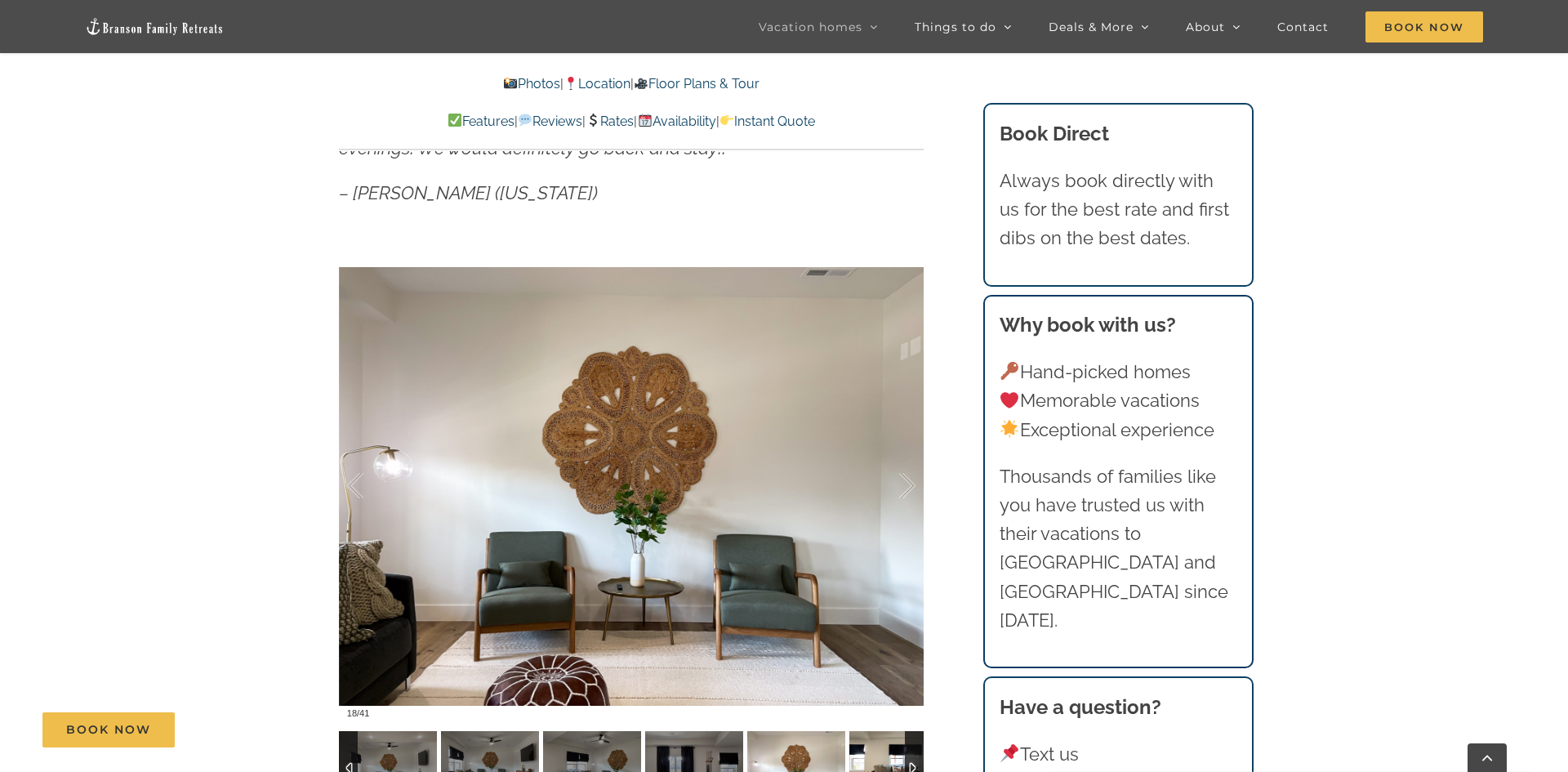
click at [891, 756] on img at bounding box center [898, 768] width 98 height 74
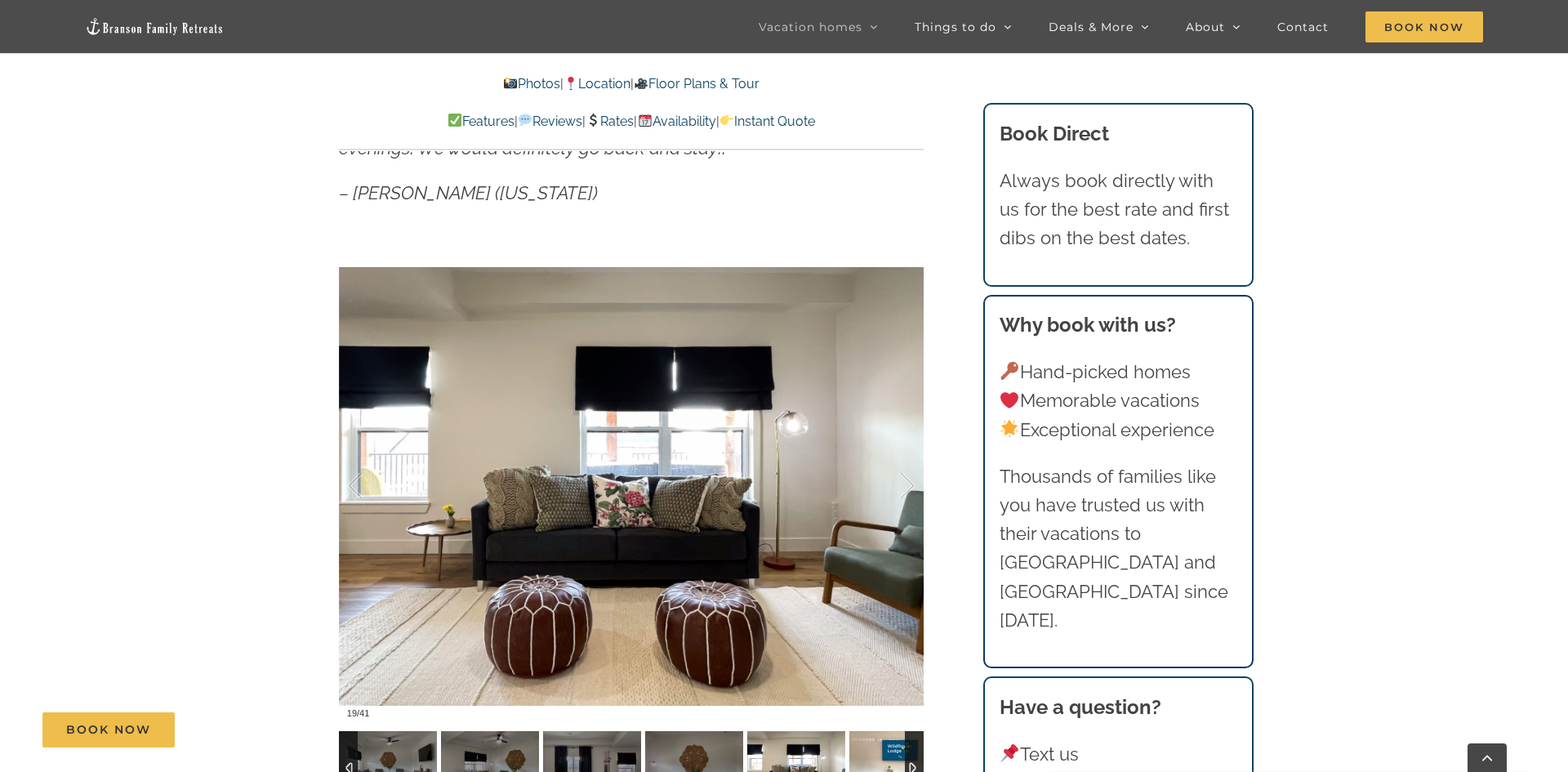
click at [891, 756] on img at bounding box center [898, 768] width 98 height 74
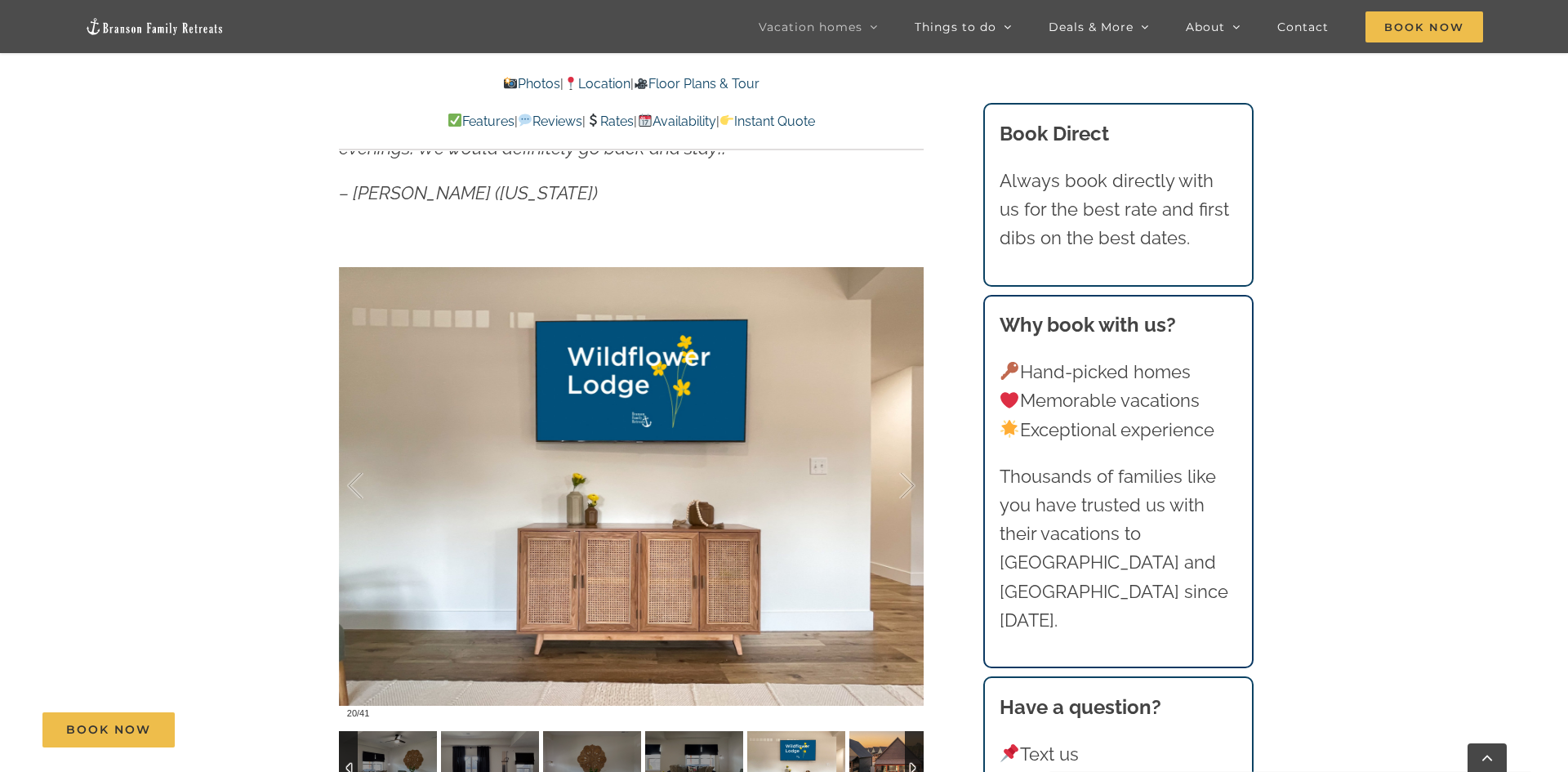
click at [891, 756] on img at bounding box center [898, 768] width 98 height 74
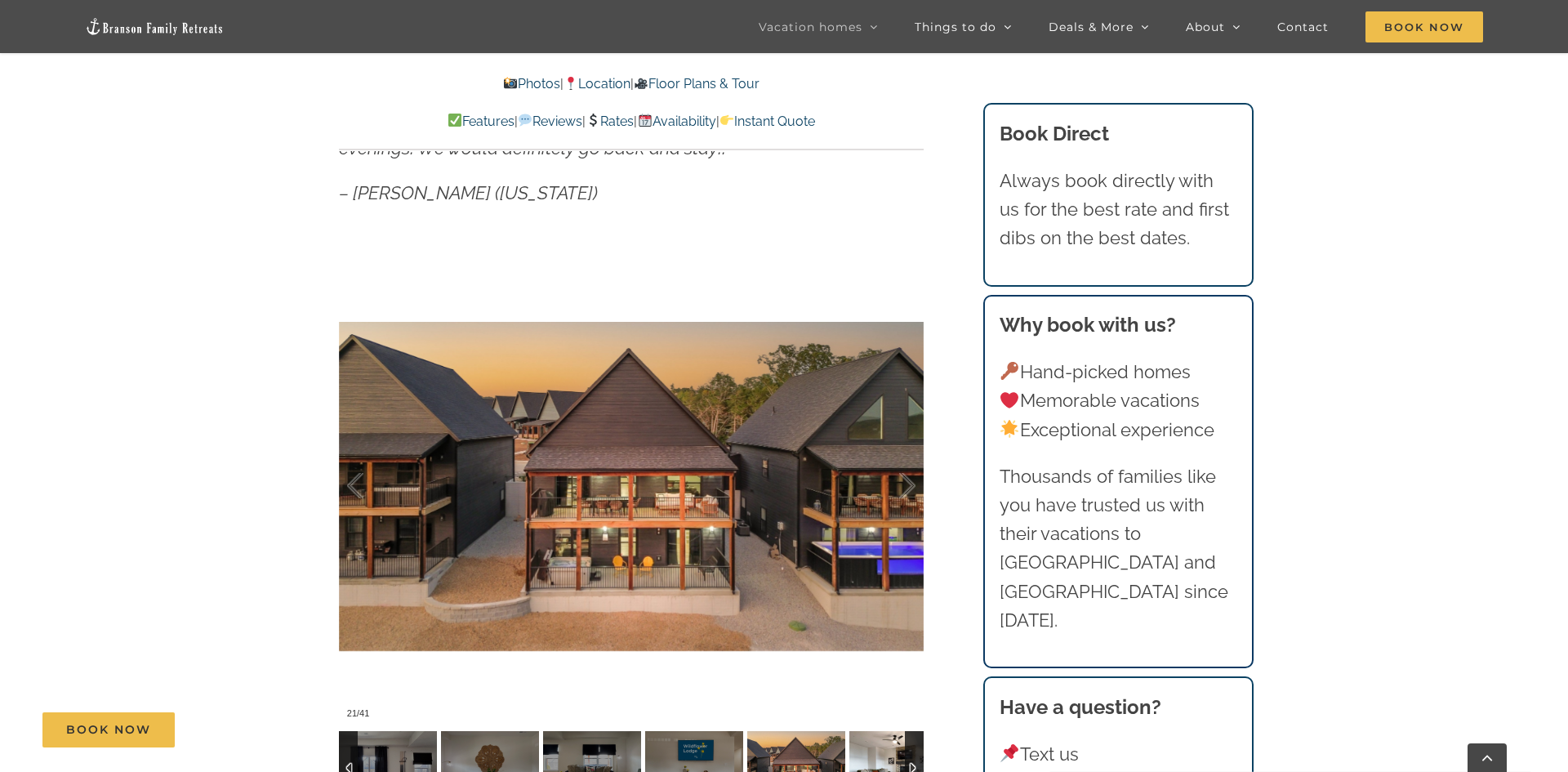
click at [891, 756] on img at bounding box center [898, 768] width 98 height 74
